Goal: Transaction & Acquisition: Book appointment/travel/reservation

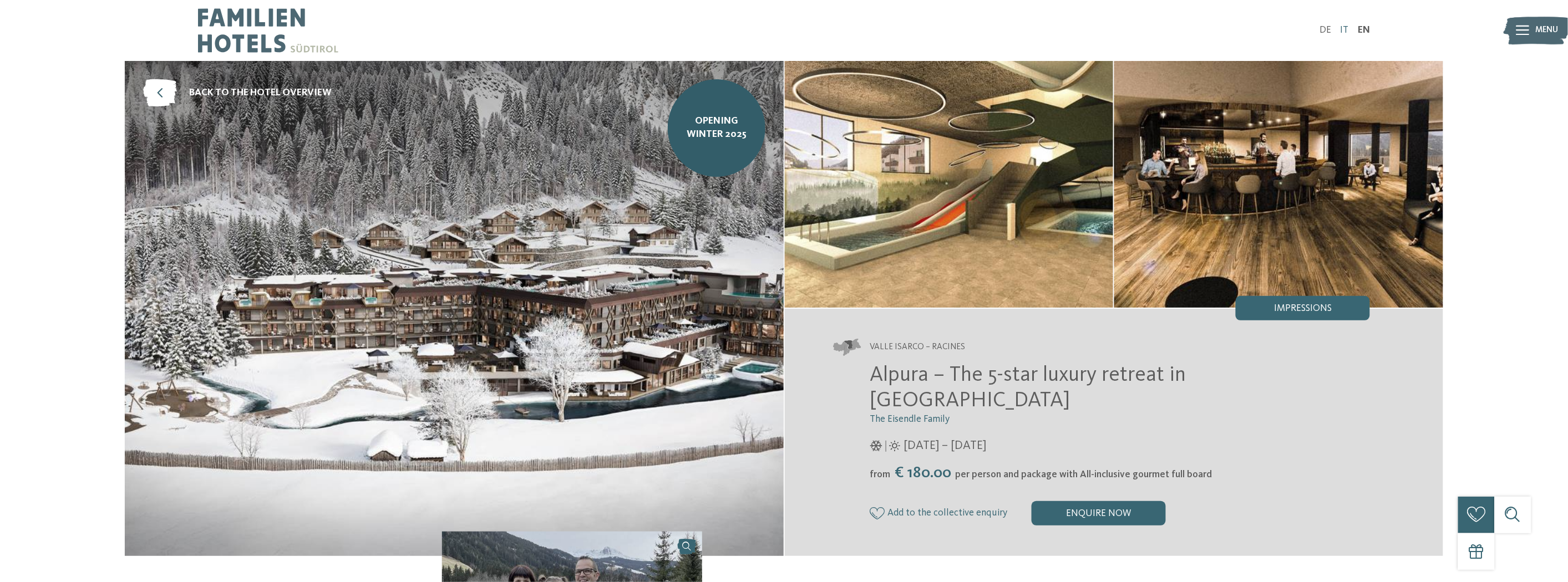
click at [1344, 32] on link "IT" at bounding box center [1345, 30] width 8 height 10
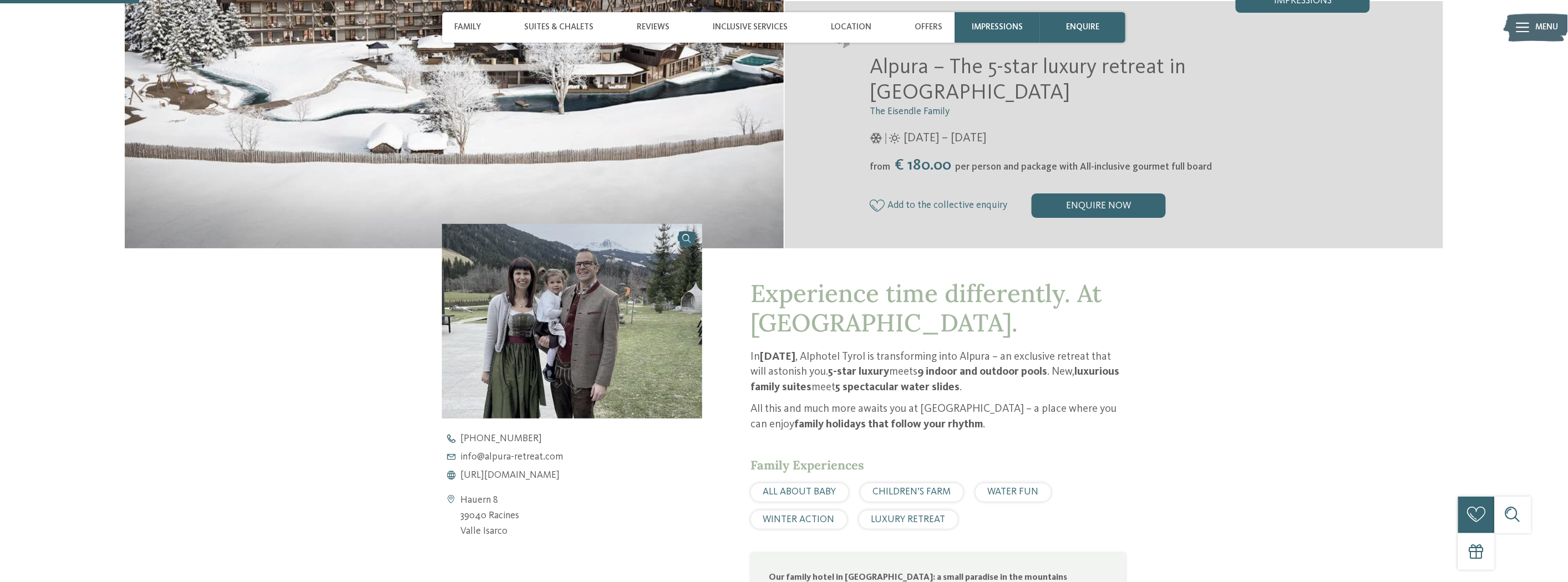
scroll to position [416, 0]
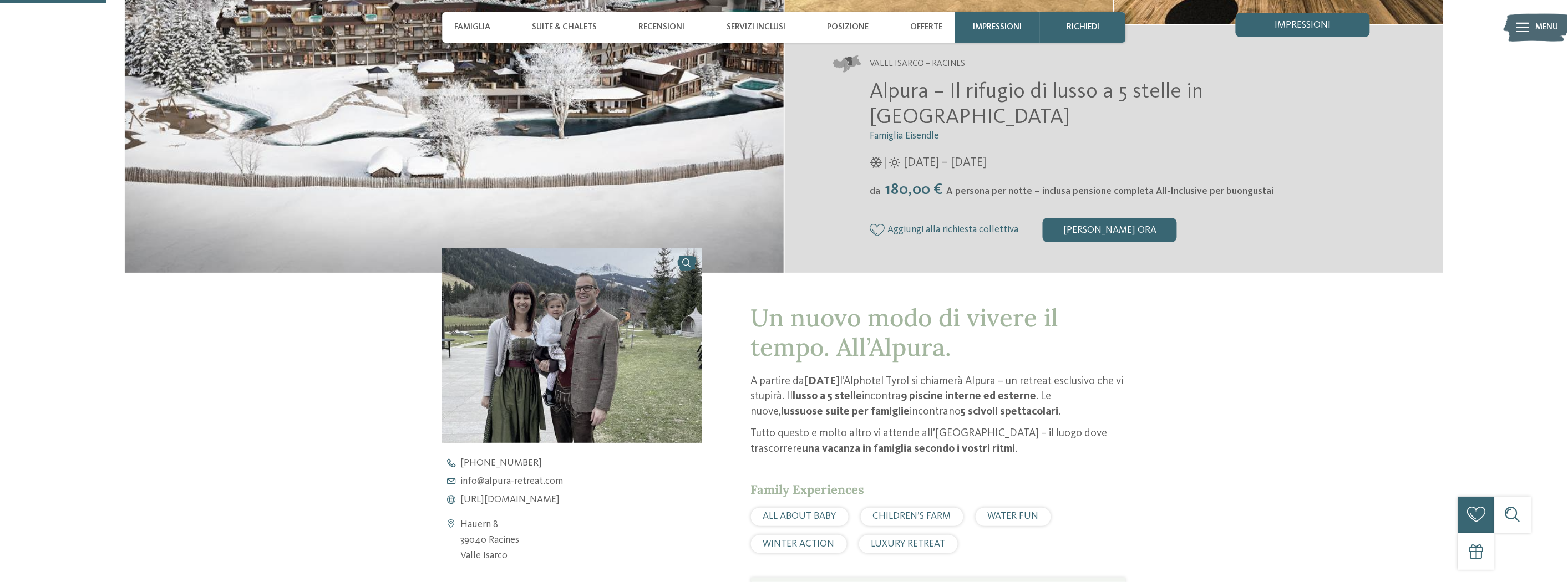
scroll to position [246, 0]
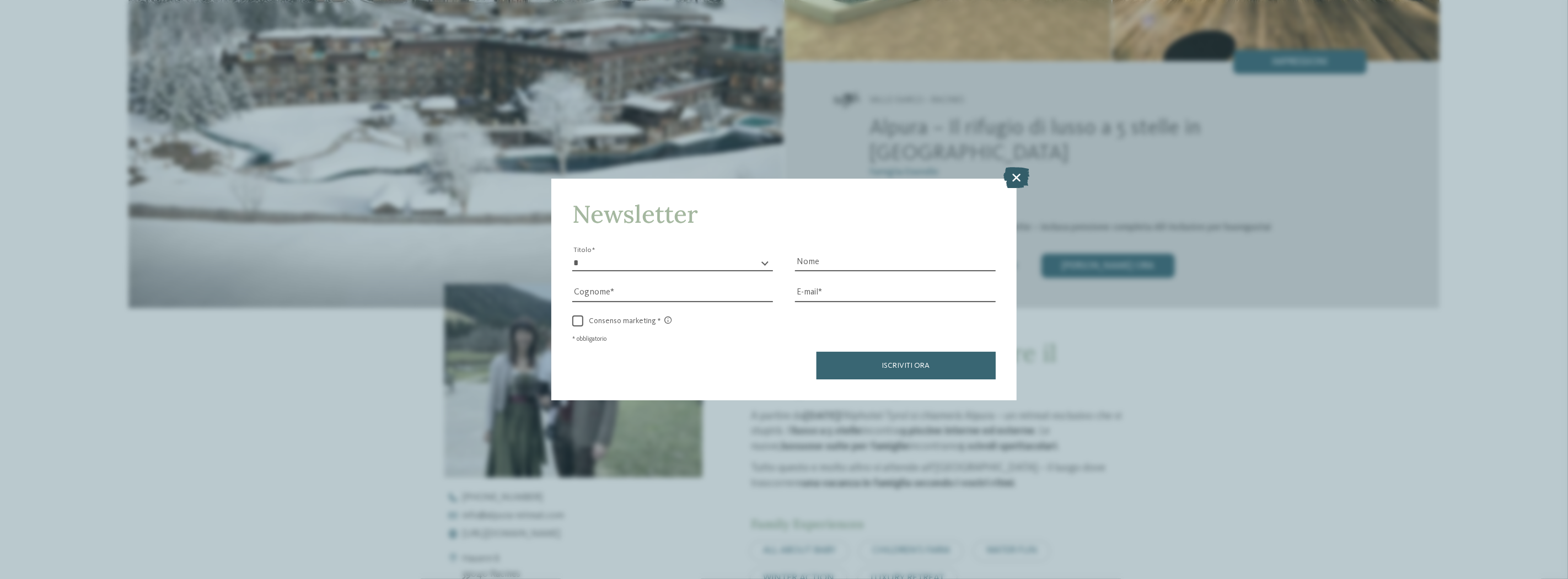
click at [1018, 176] on icon at bounding box center [1017, 178] width 26 height 21
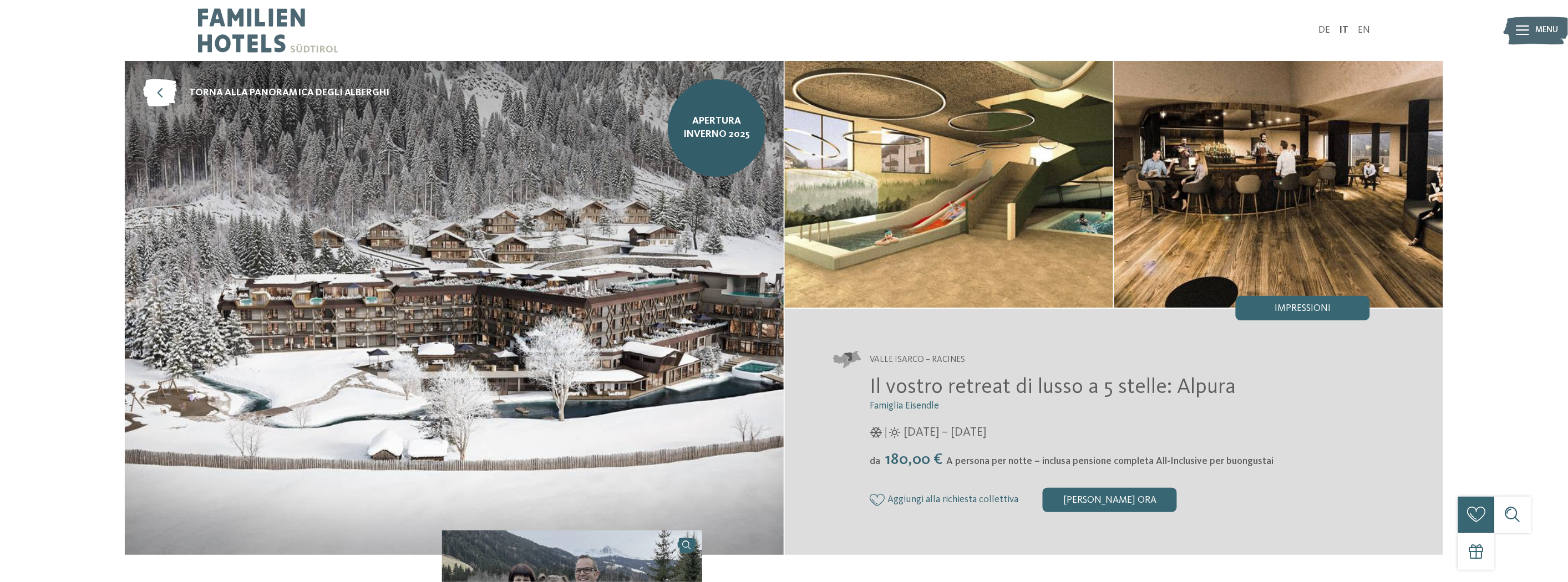
drag, startPoint x: 1338, startPoint y: 309, endPoint x: 1235, endPoint y: 465, distance: 186.9
click at [1235, 465] on div "Valle Isarco – Racines Il vostro retreat di lusso a 5 stelle: Alpura Famiglia E…" at bounding box center [1114, 431] width 659 height 247
click at [1264, 516] on div "Valle Isarco – Racines Il vostro retreat di lusso a 5 stelle: Alpura Famiglia E…" at bounding box center [1114, 432] width 659 height 222
click at [1233, 451] on div "da 180,00 € A persona per notte – inclusa pensione completa All-Inclusive per b…" at bounding box center [1120, 460] width 500 height 19
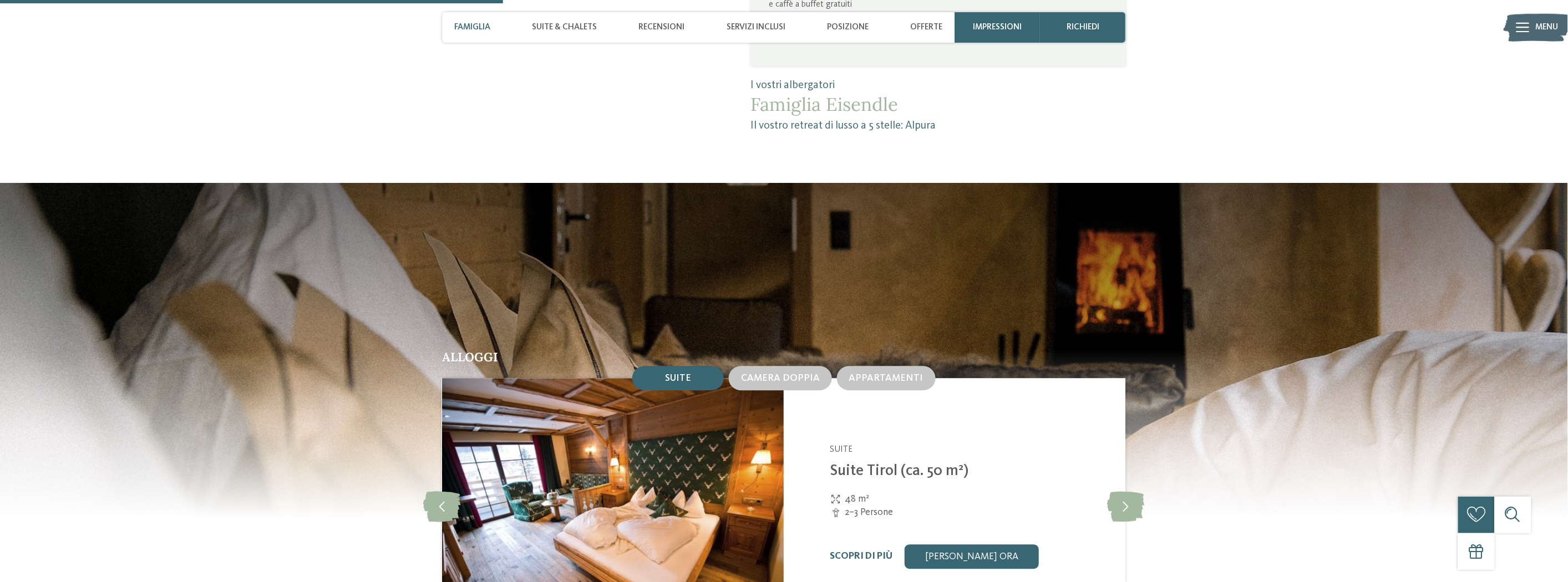
scroll to position [1171, 0]
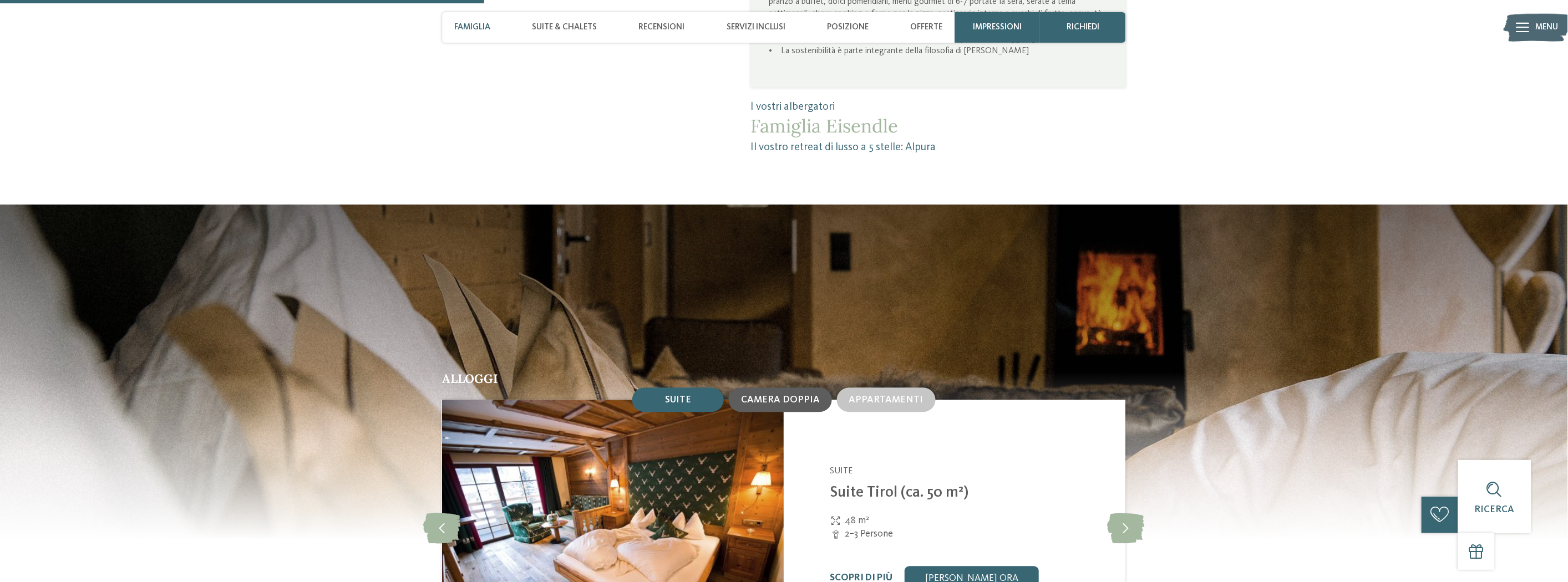
click at [808, 395] on span "Camera doppia" at bounding box center [781, 400] width 79 height 10
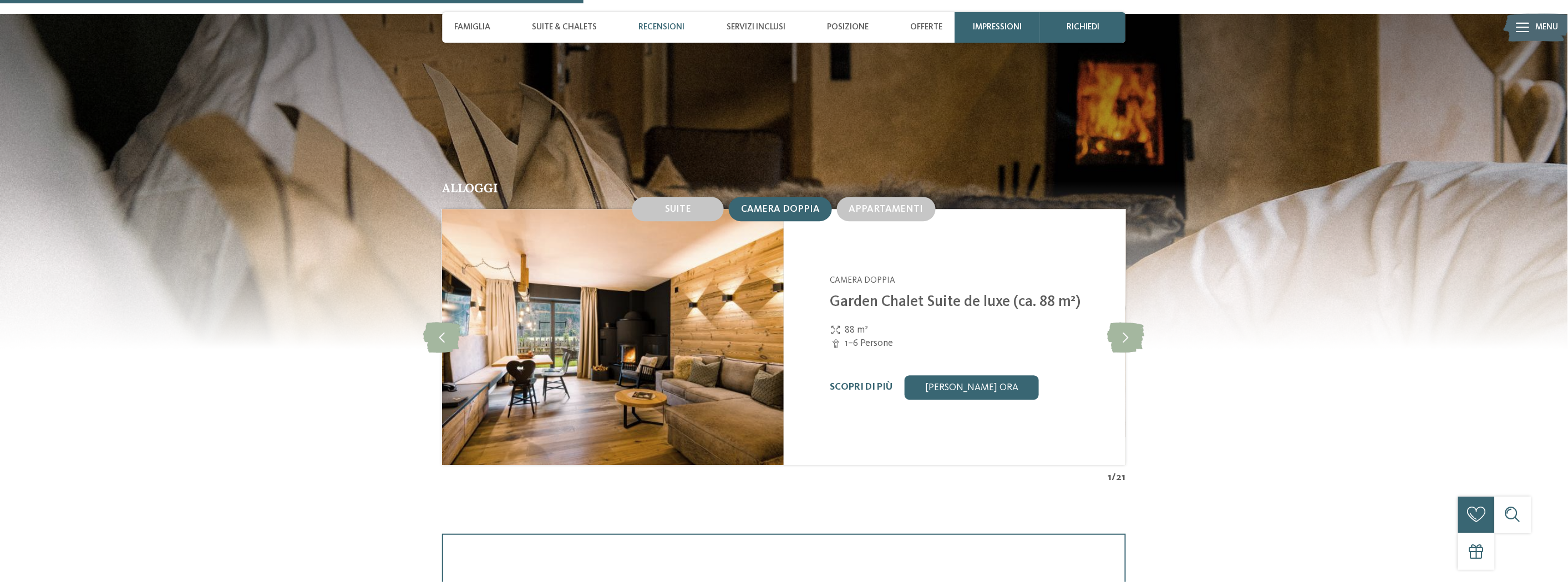
scroll to position [1479, 0]
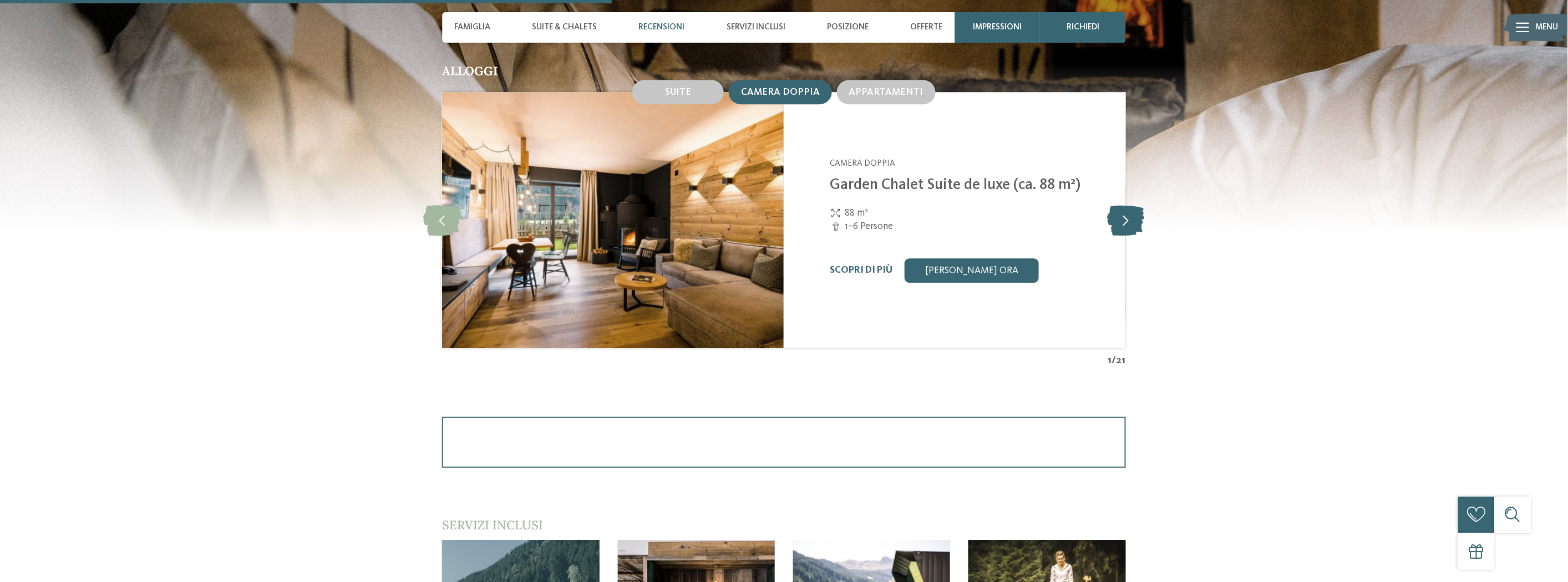
click at [1140, 205] on icon at bounding box center [1125, 220] width 37 height 30
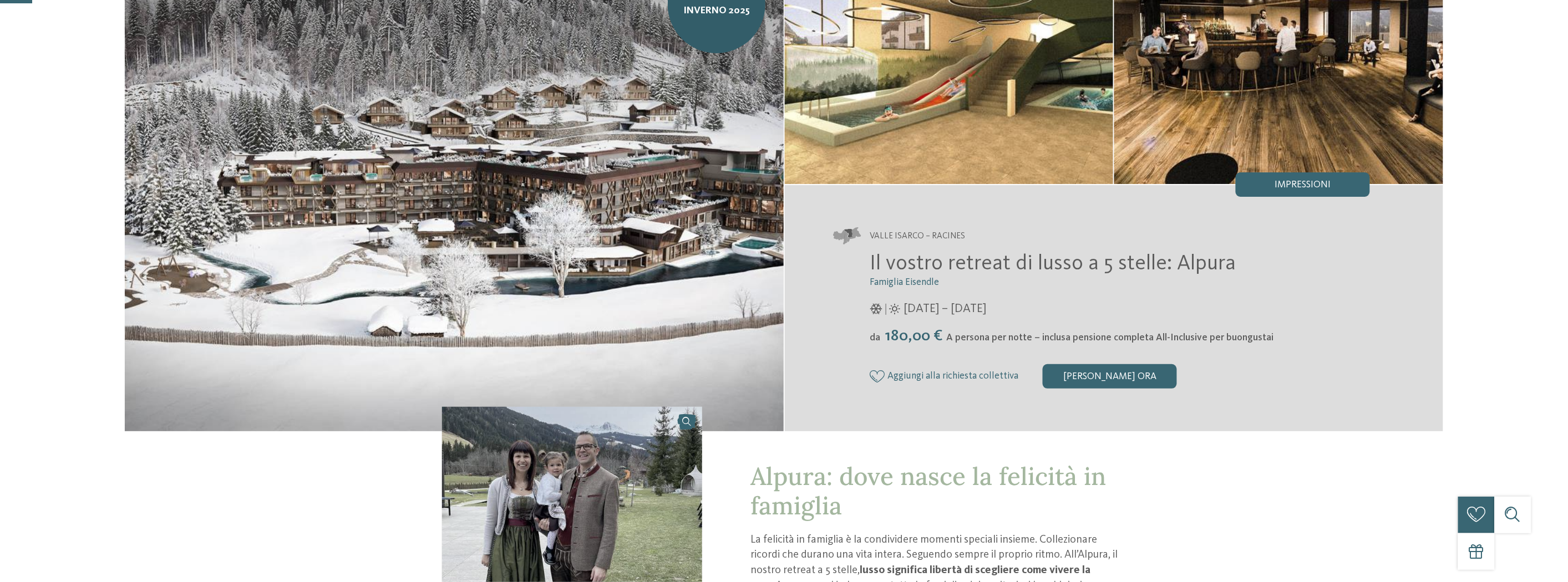
scroll to position [0, 0]
